Goal: Navigation & Orientation: Find specific page/section

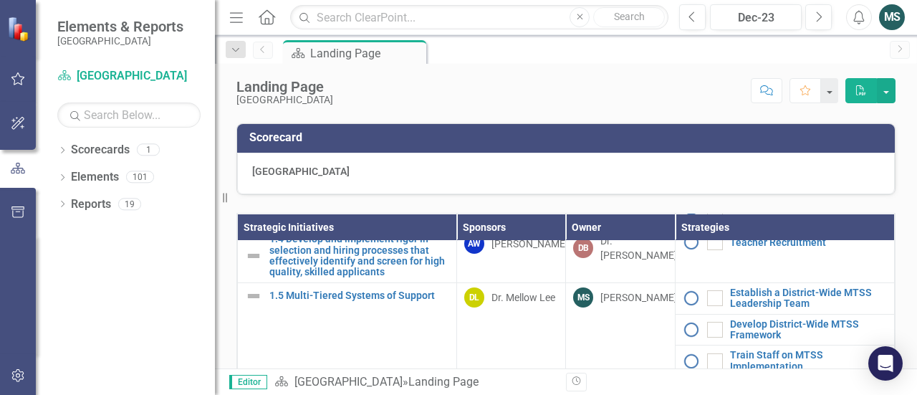
scroll to position [361, 0]
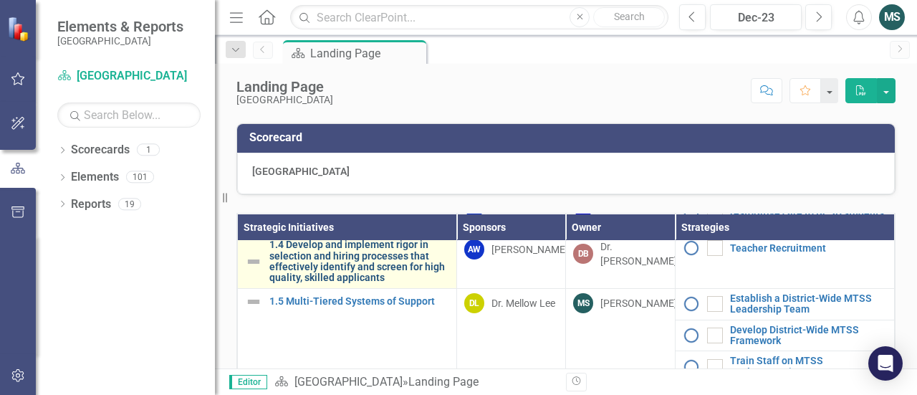
click at [363, 284] on link "1.4 Develop and implement rigor in selection and hiring processes that effectiv…" at bounding box center [360, 261] width 180 height 44
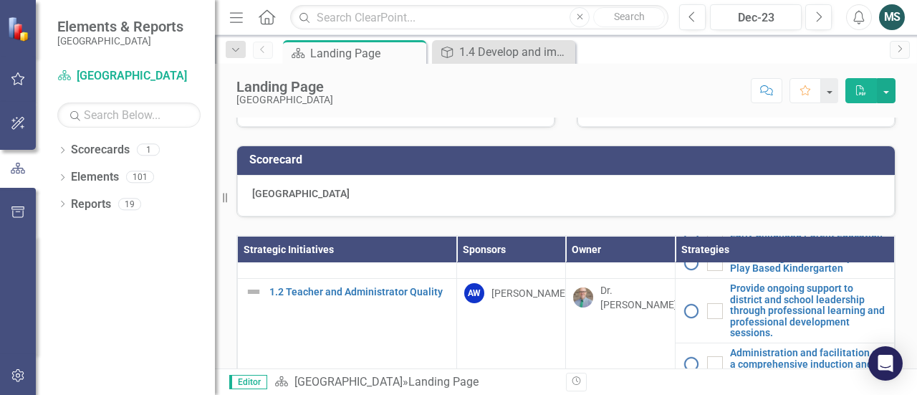
scroll to position [140, 0]
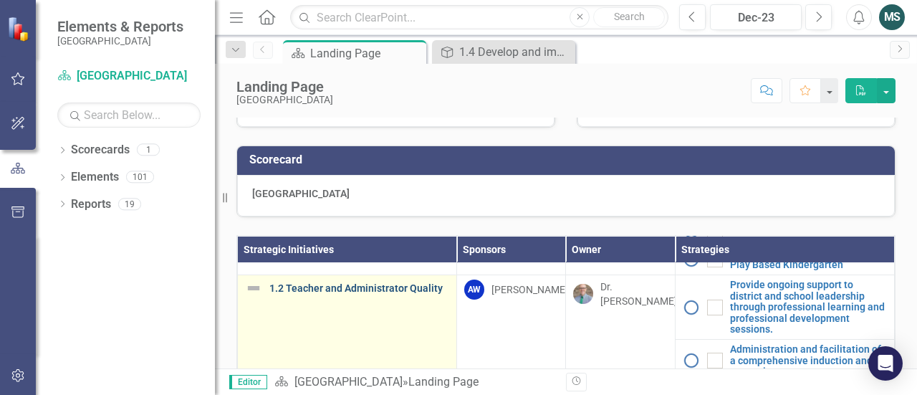
click at [378, 294] on link "1.2 Teacher and Administrator Quality" at bounding box center [360, 288] width 180 height 11
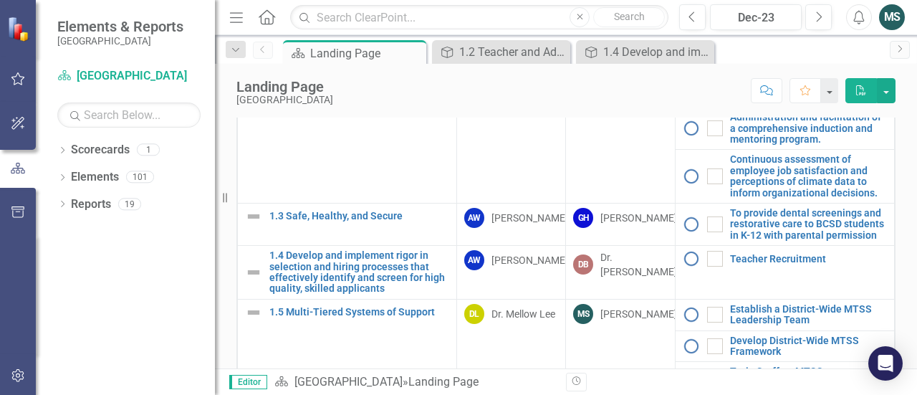
scroll to position [191, 0]
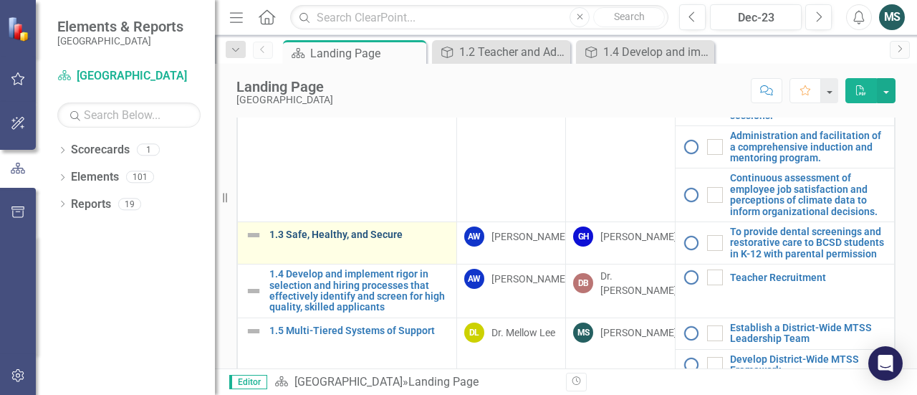
click at [342, 240] on link "1.3 Safe, Healthy, and Secure" at bounding box center [360, 234] width 180 height 11
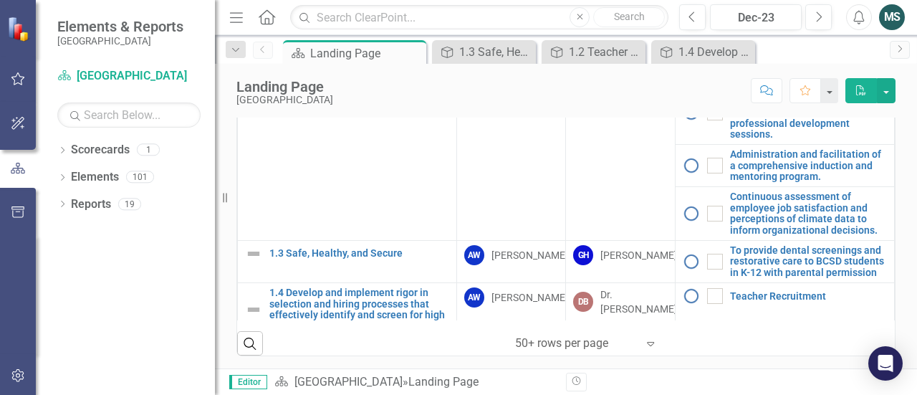
scroll to position [628, 0]
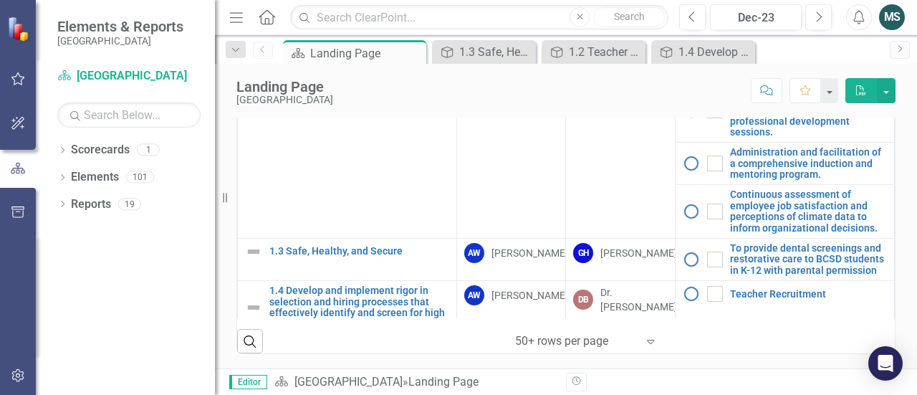
drag, startPoint x: 507, startPoint y: 361, endPoint x: 525, endPoint y: 360, distance: 17.9
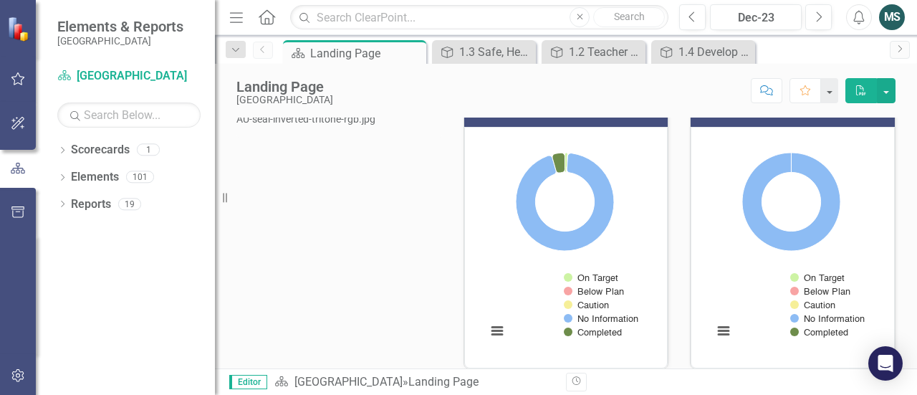
scroll to position [0, 0]
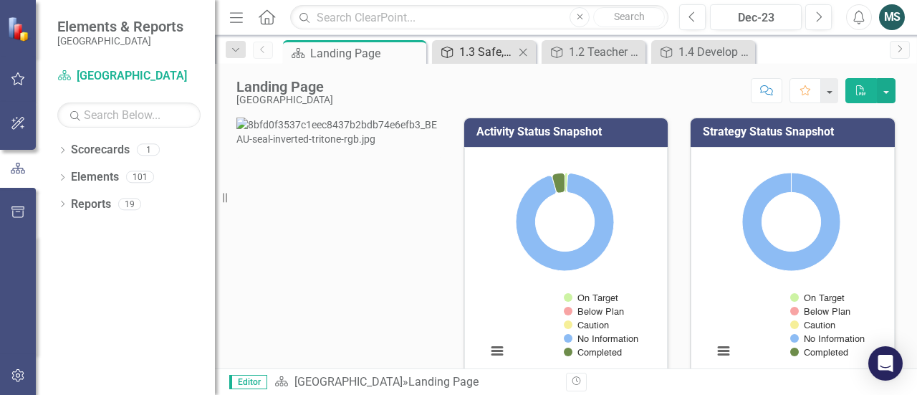
click at [482, 47] on div "1.3 Safe, Healthy, and Secure" at bounding box center [486, 52] width 55 height 18
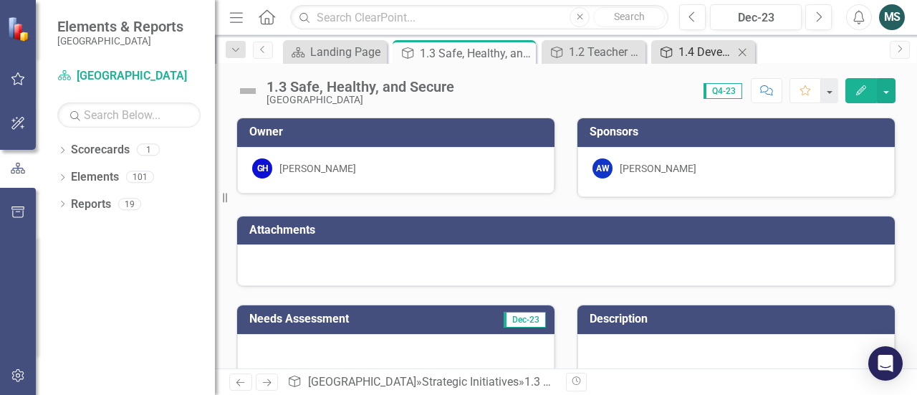
click at [710, 45] on div "1.4 Develop and implement rigor in selection and hiring processes that effectiv…" at bounding box center [706, 52] width 55 height 18
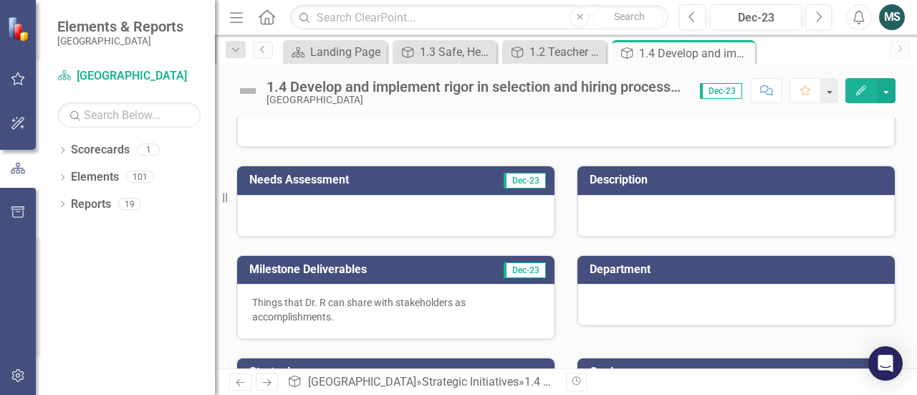
scroll to position [232, 0]
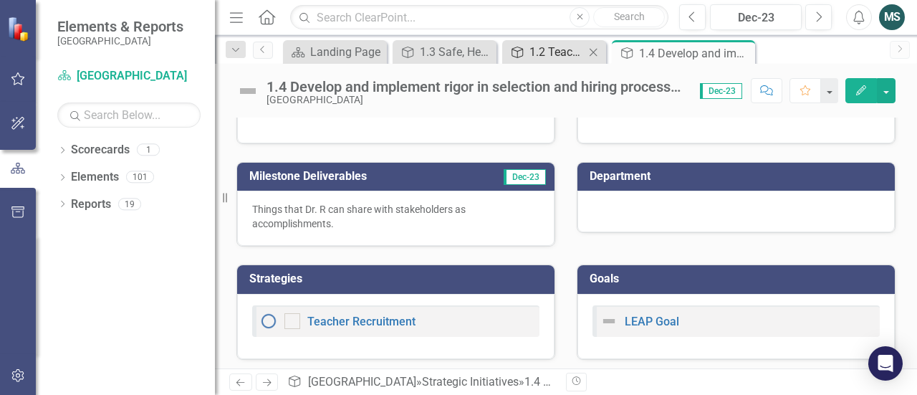
click at [556, 49] on div "1.2 Teacher and Administrator Quality" at bounding box center [557, 52] width 55 height 18
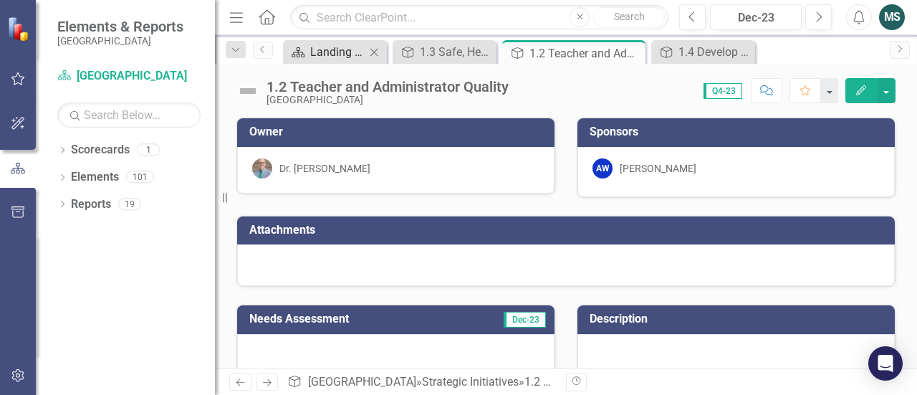
click at [339, 53] on div "Landing Page" at bounding box center [337, 52] width 55 height 18
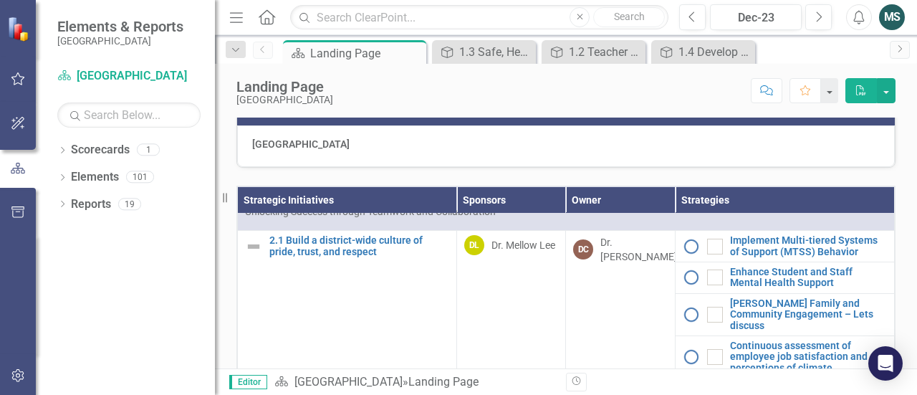
scroll to position [677, 0]
